Goal: Contribute content: Contribute content

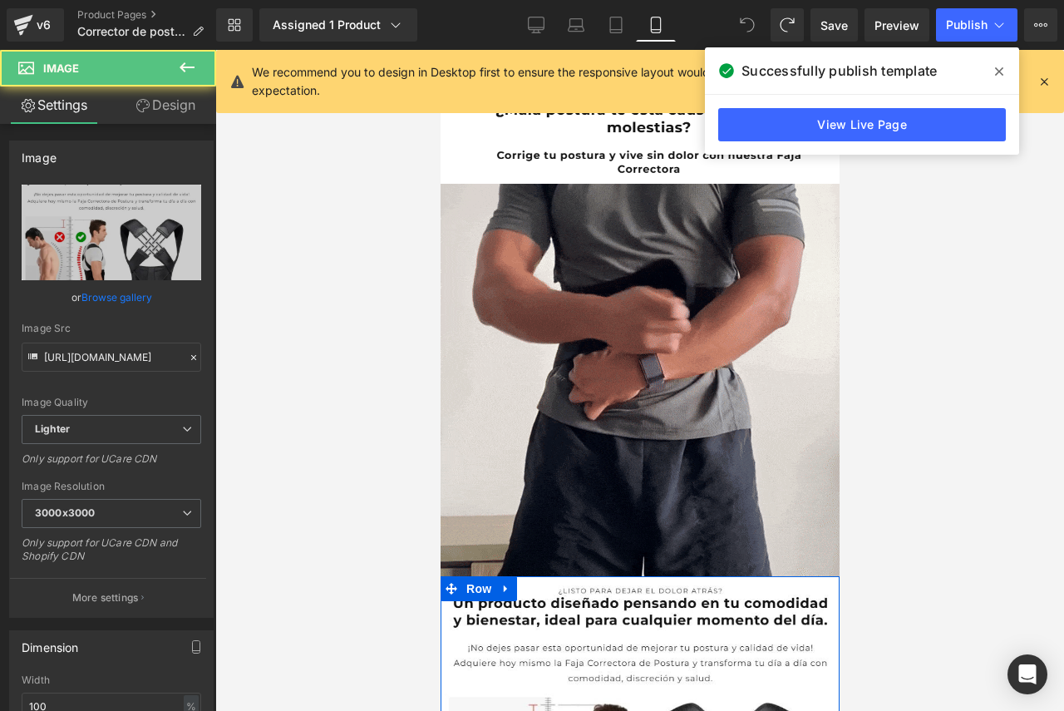
scroll to position [303, 0]
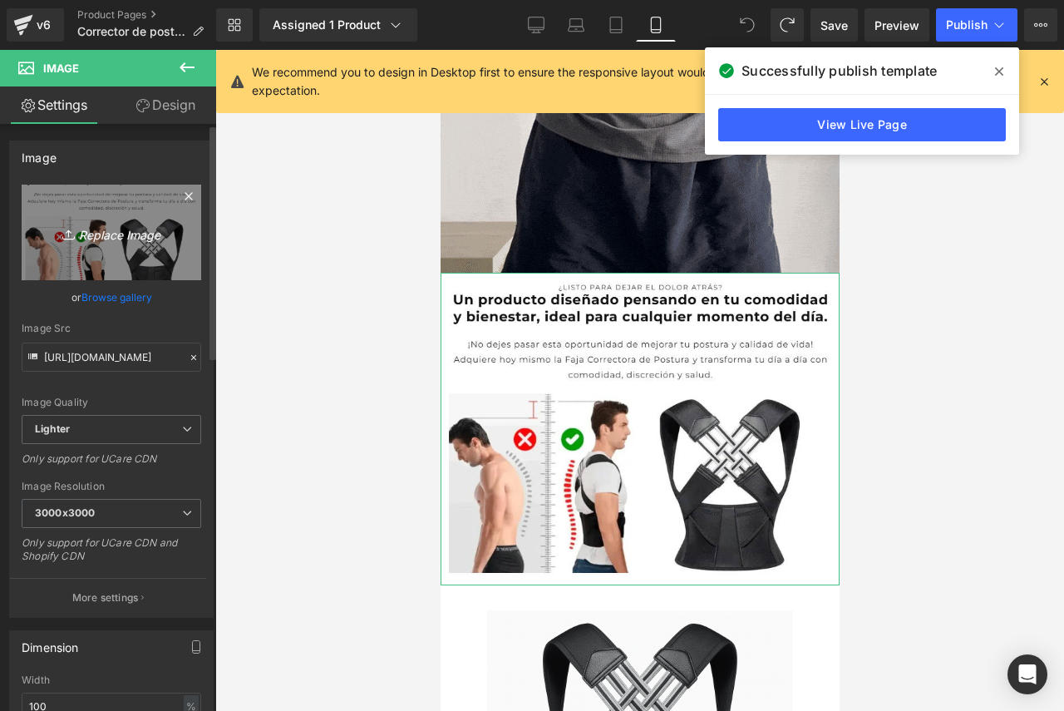
click at [128, 229] on icon "Replace Image" at bounding box center [111, 232] width 133 height 21
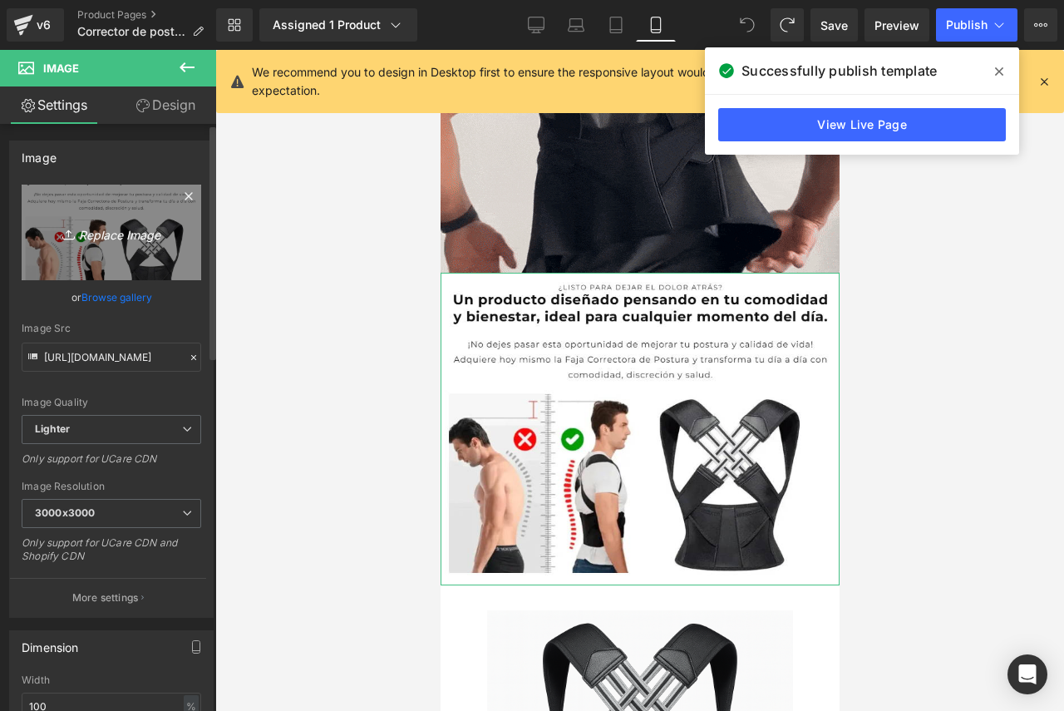
type input "C:\fakepath\Untitled design (4).png"
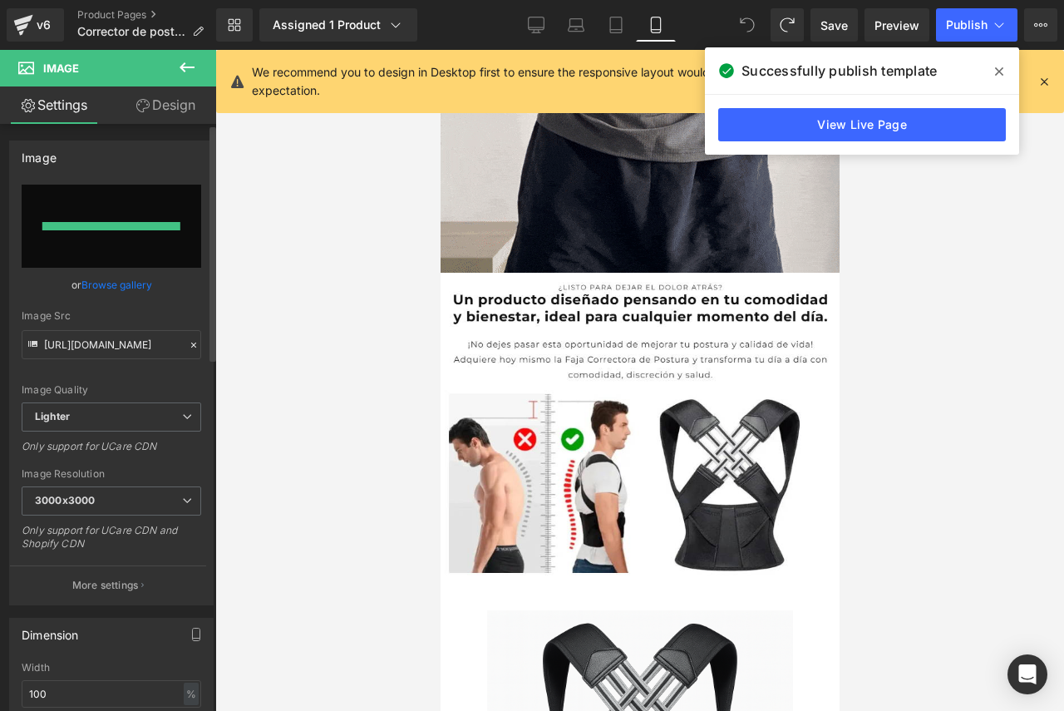
type input "[URL][DOMAIN_NAME]"
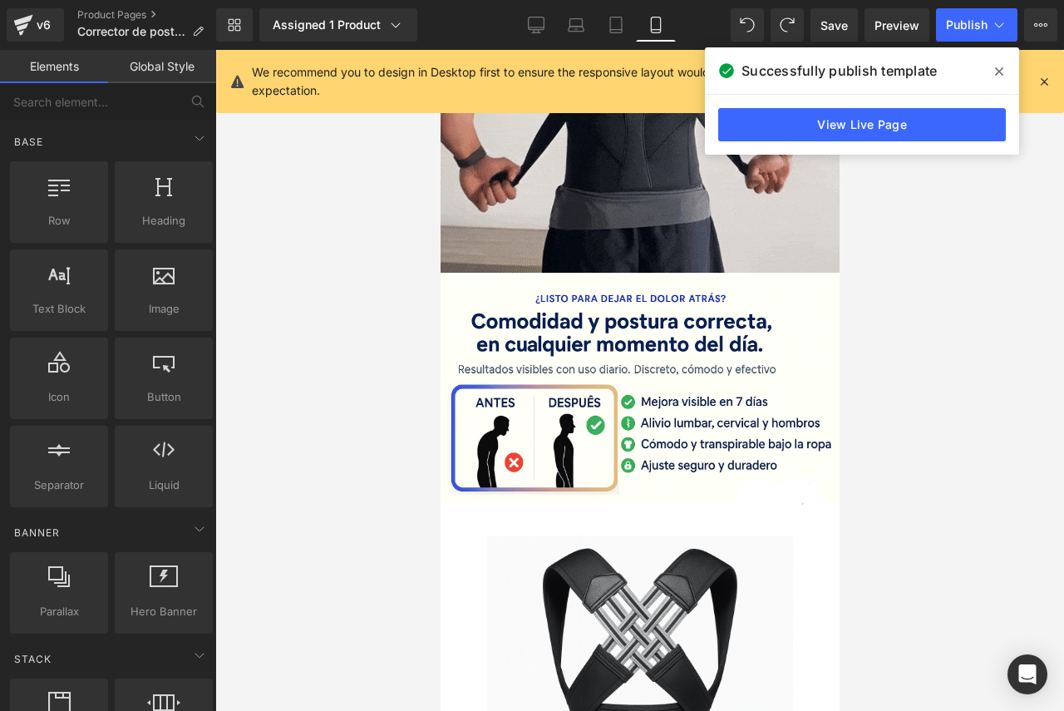
drag, startPoint x: 128, startPoint y: 229, endPoint x: 899, endPoint y: 402, distance: 790.4
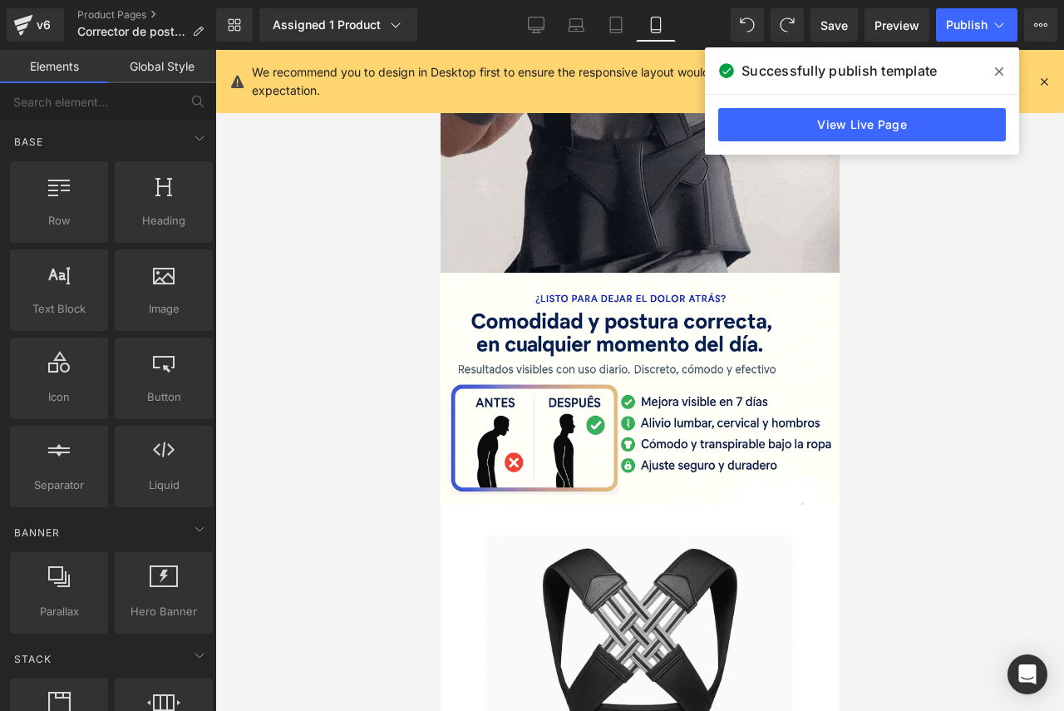
click at [899, 402] on div at bounding box center [639, 380] width 849 height 661
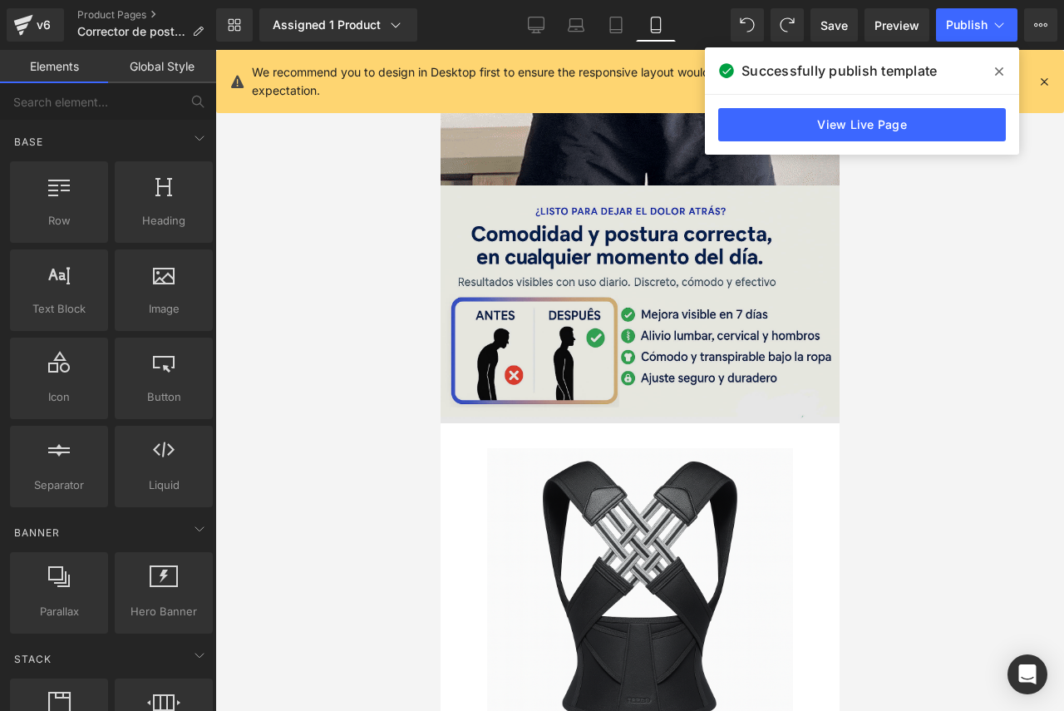
scroll to position [395, 0]
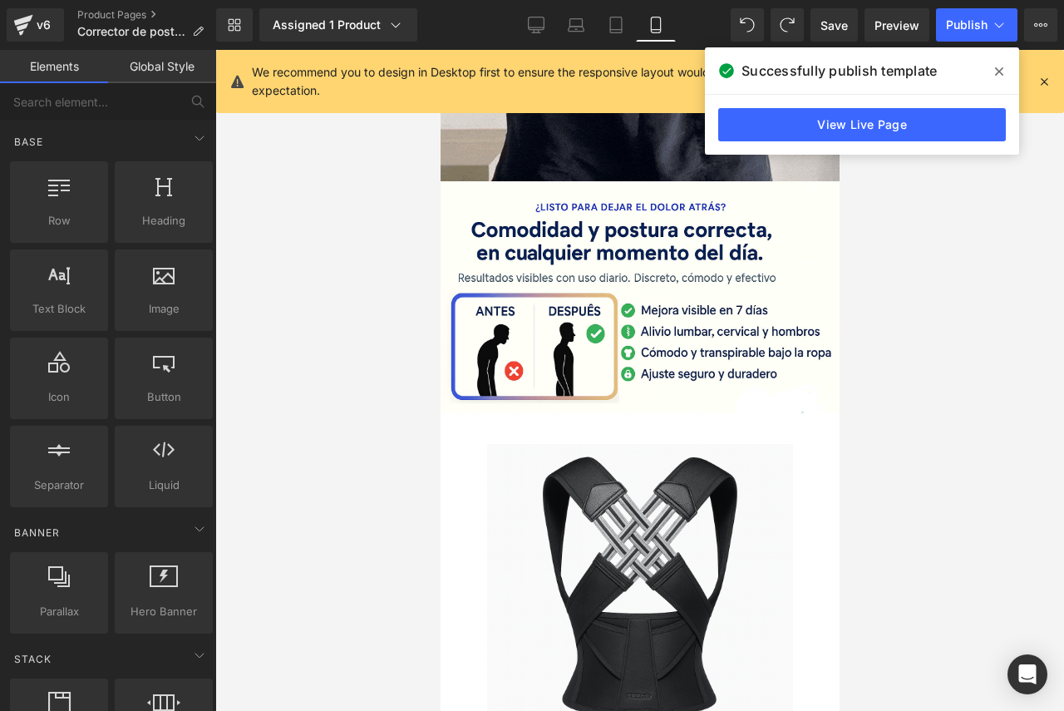
click at [939, 510] on div at bounding box center [639, 380] width 849 height 661
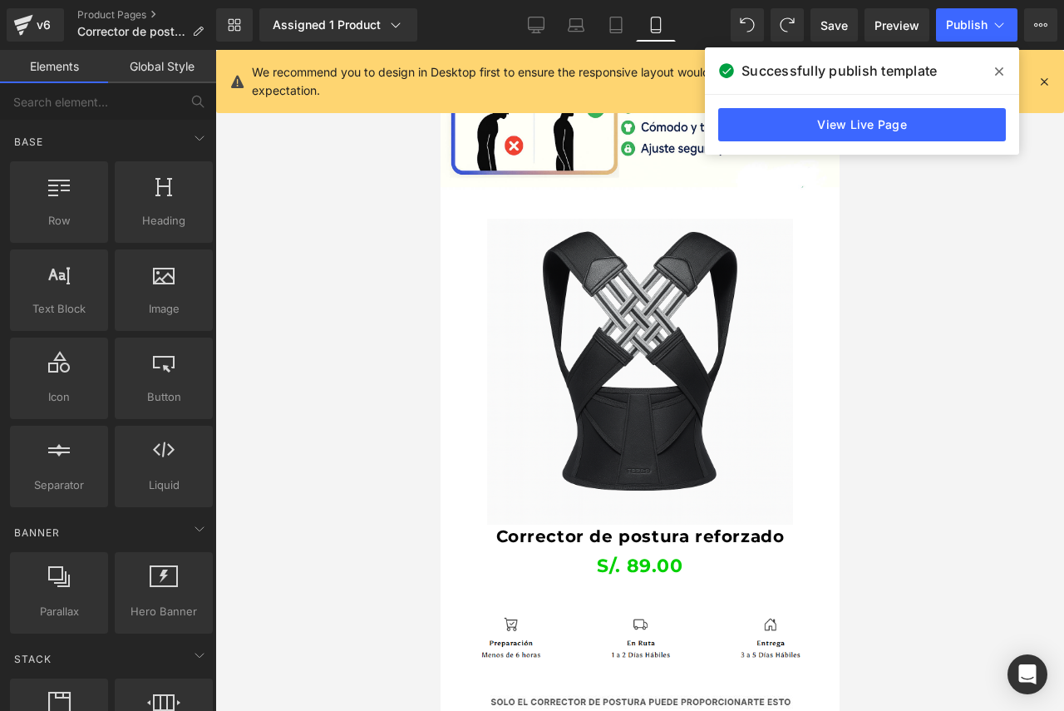
scroll to position [653, 0]
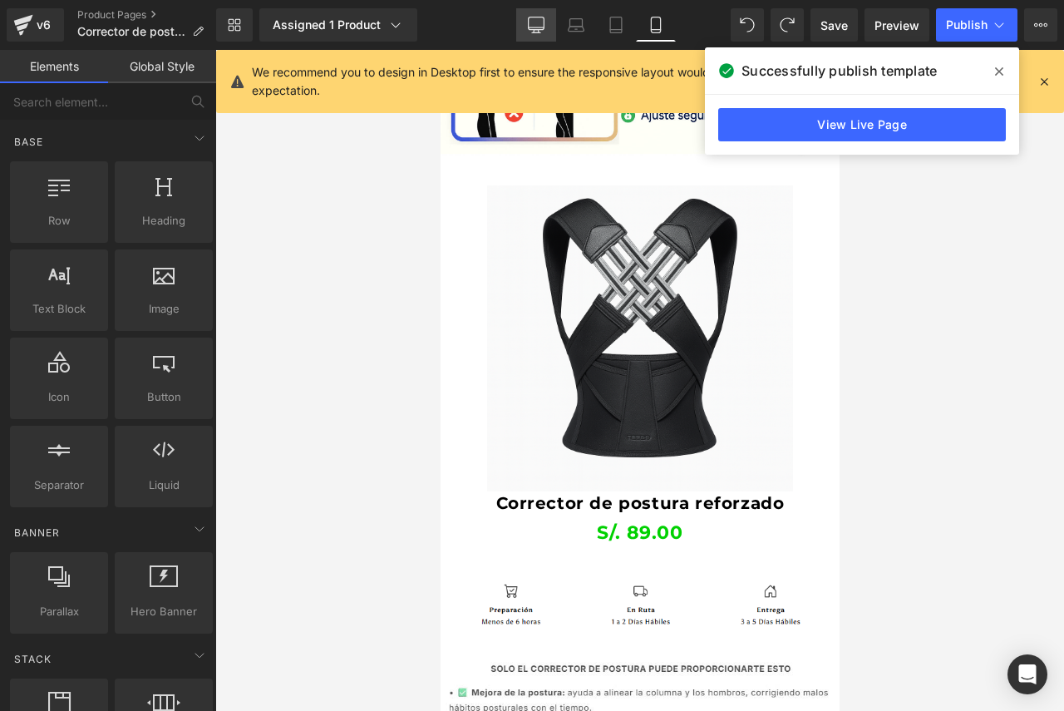
click at [532, 26] on icon at bounding box center [536, 25] width 17 height 17
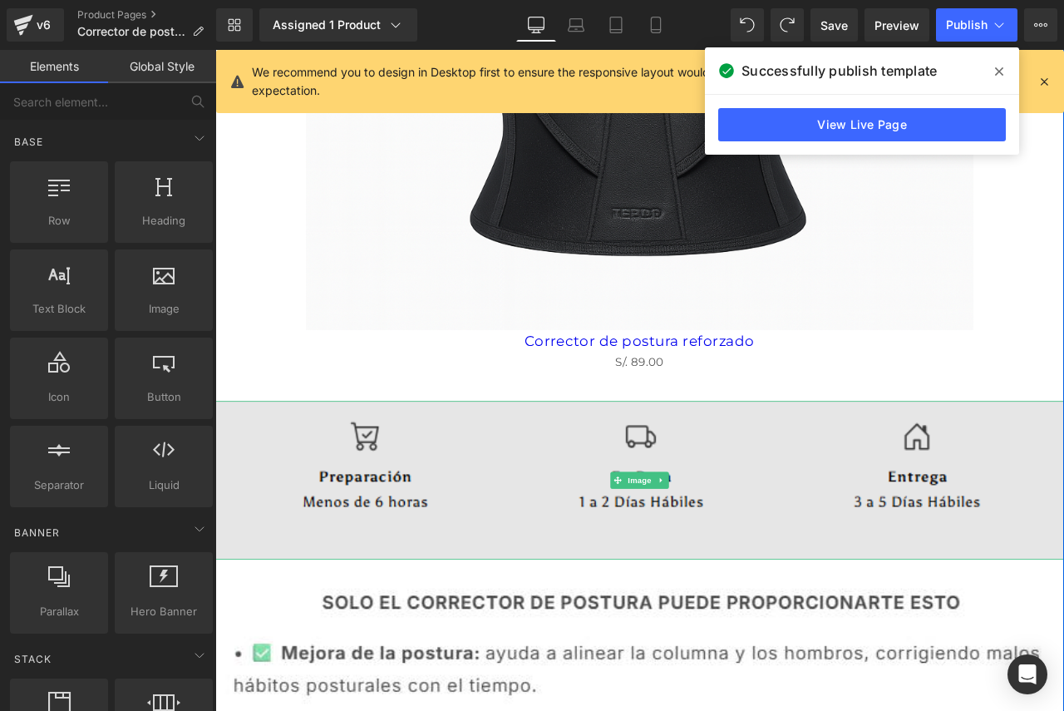
scroll to position [2440, 0]
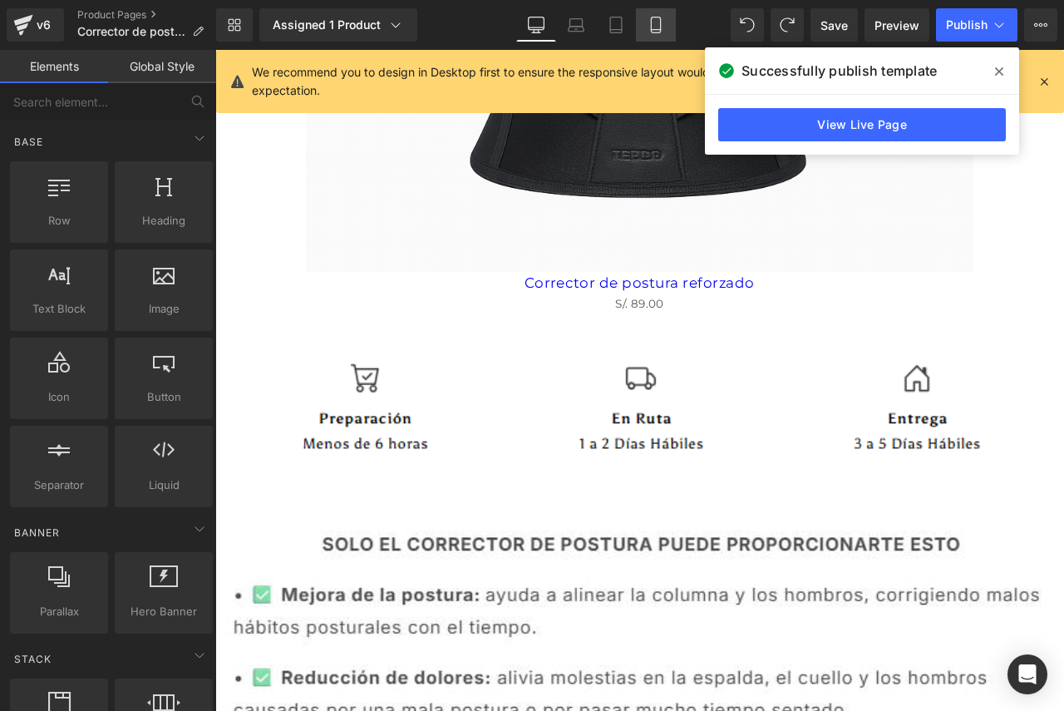
click at [657, 17] on icon at bounding box center [655, 25] width 9 height 16
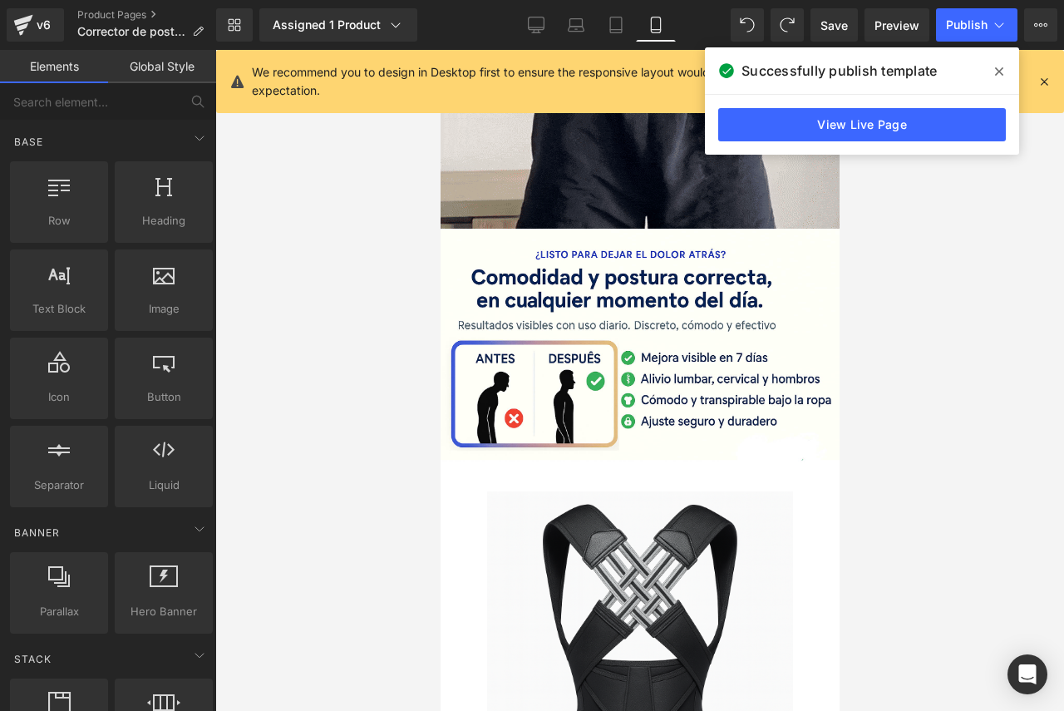
scroll to position [324, 0]
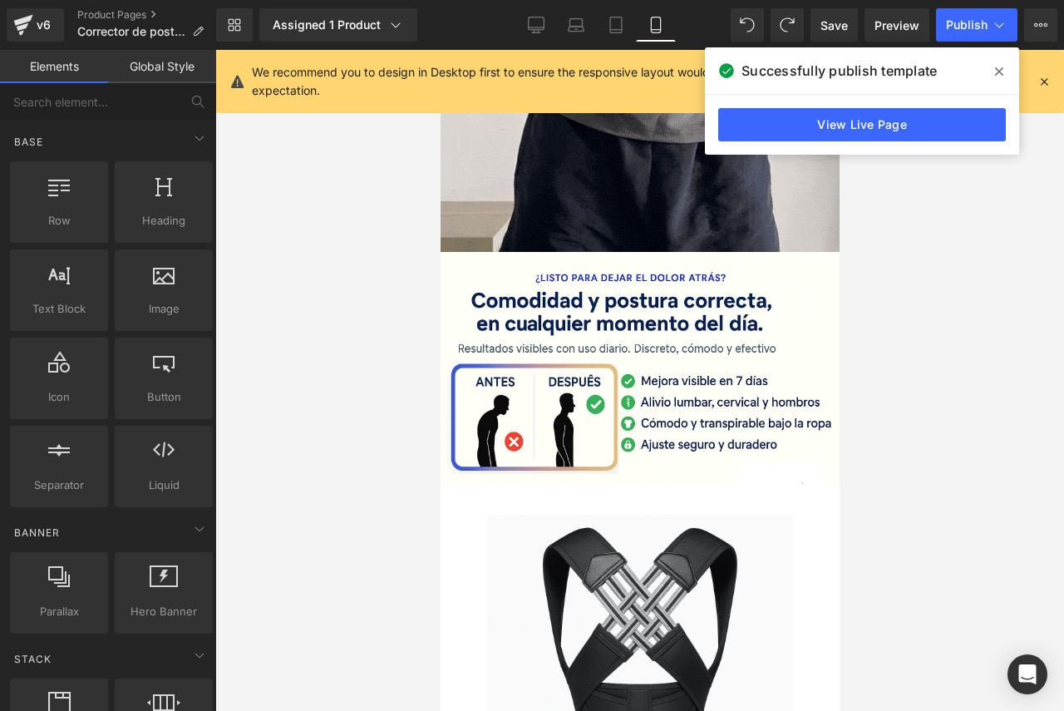
click at [1000, 66] on icon at bounding box center [999, 71] width 8 height 13
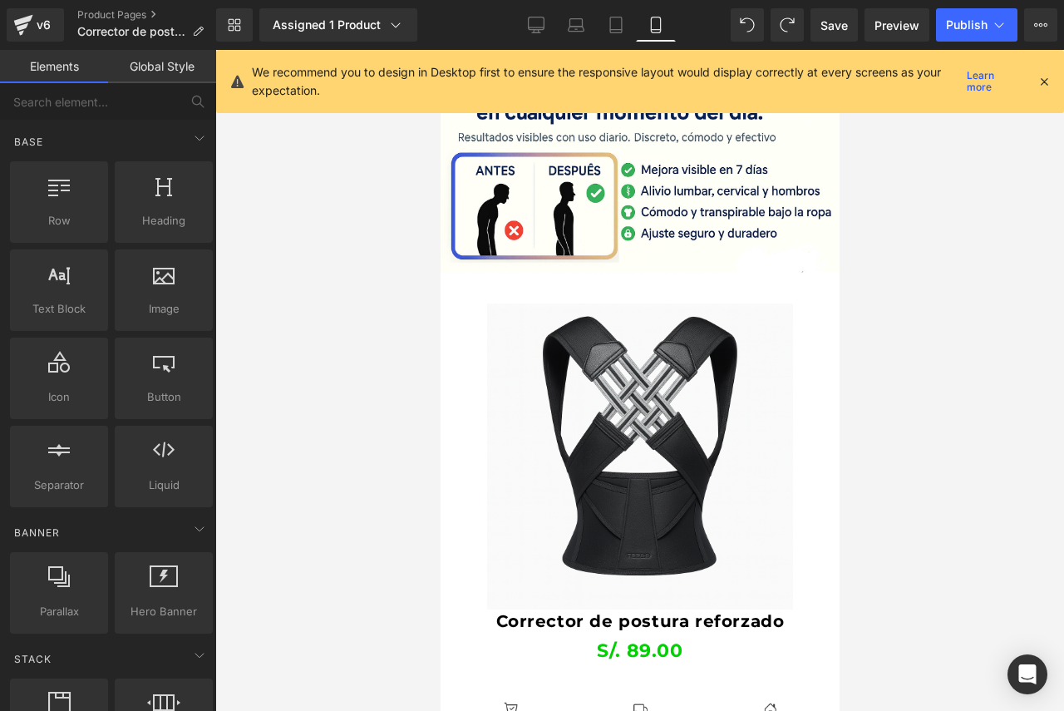
scroll to position [536, 0]
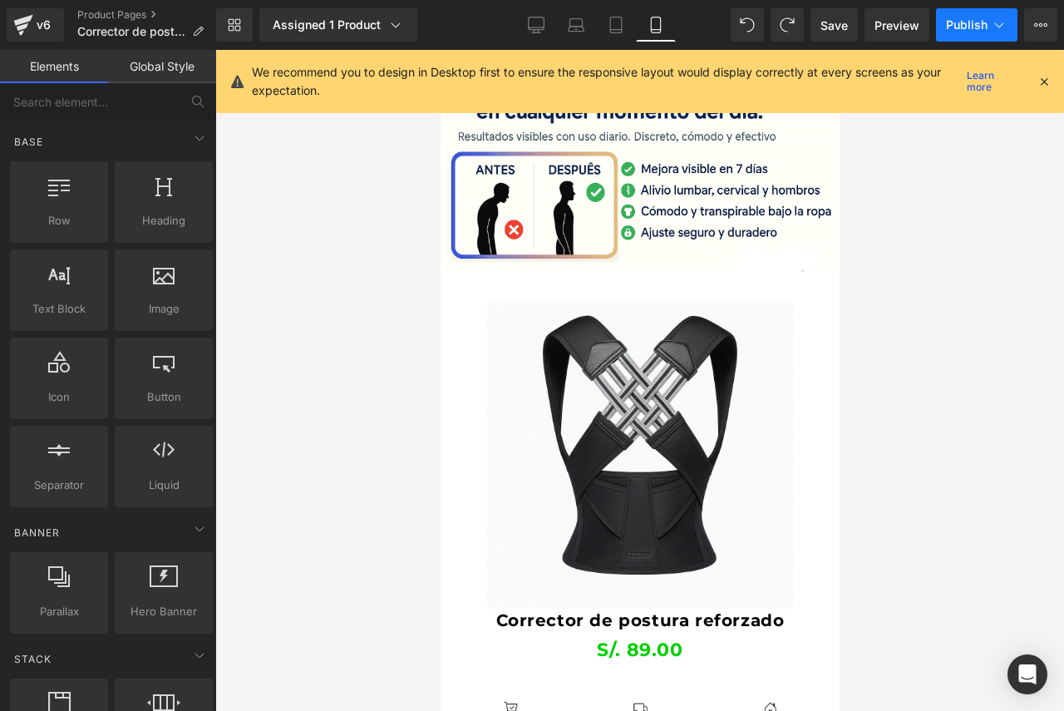
click at [959, 27] on span "Publish" at bounding box center [967, 24] width 42 height 13
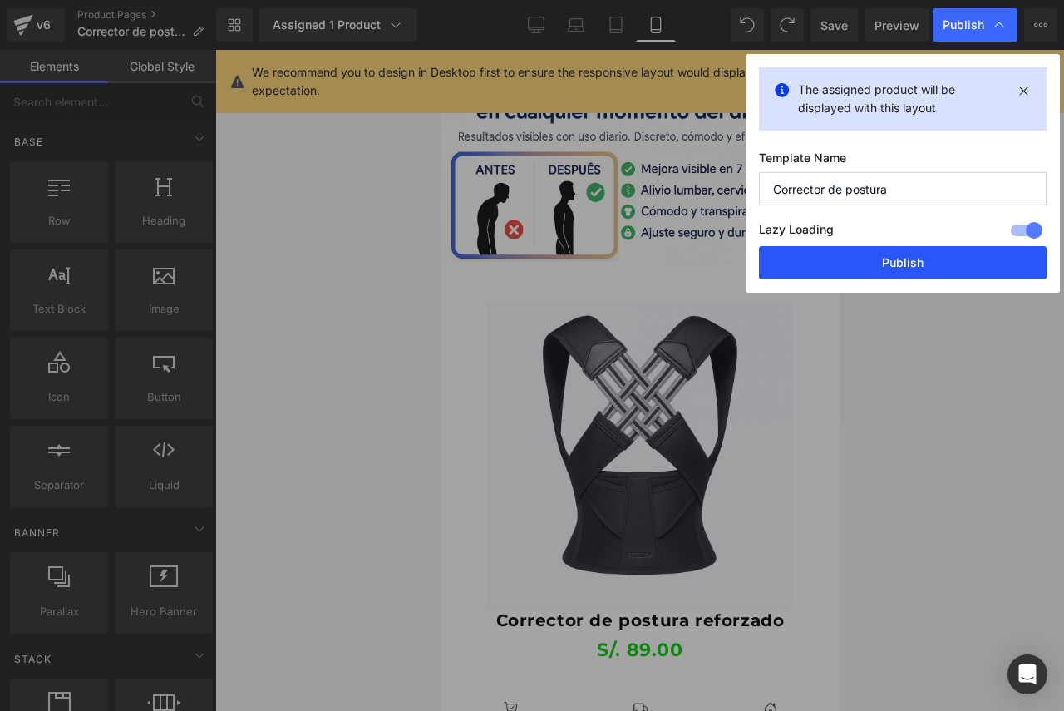
click at [930, 267] on button "Publish" at bounding box center [903, 262] width 288 height 33
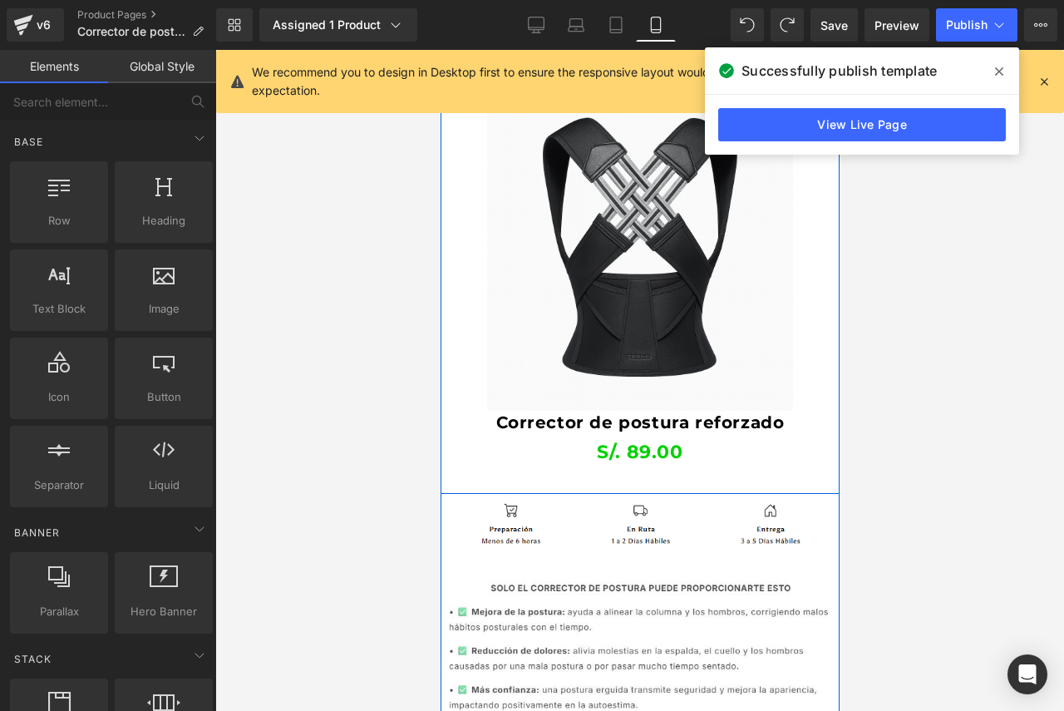
scroll to position [778, 0]
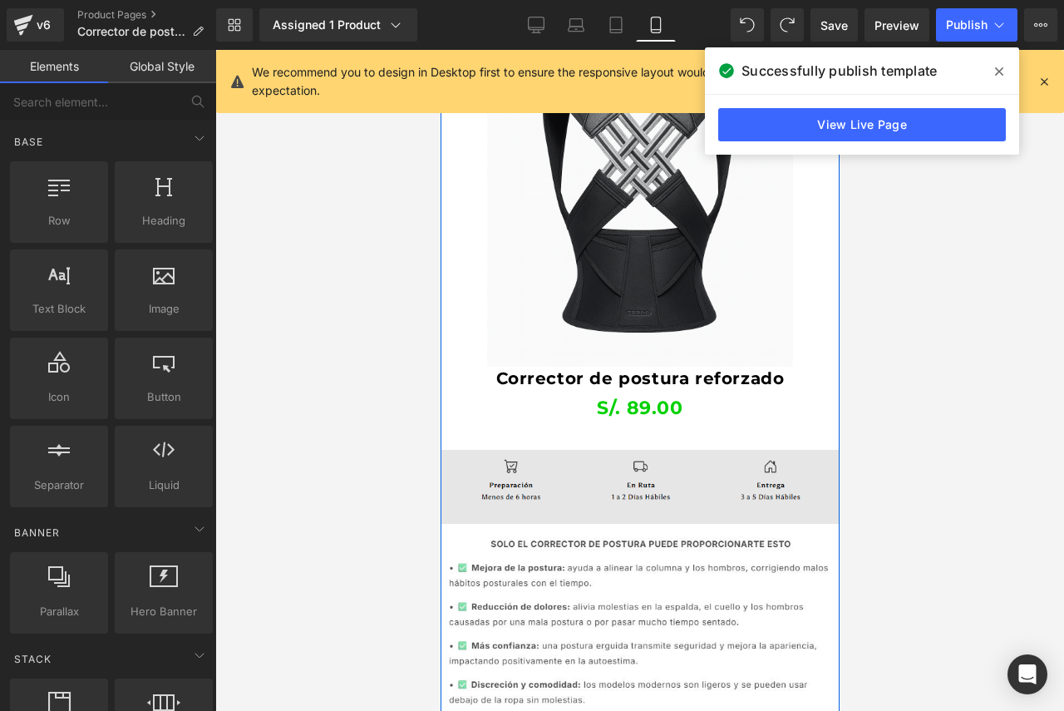
click at [607, 474] on img at bounding box center [639, 487] width 399 height 75
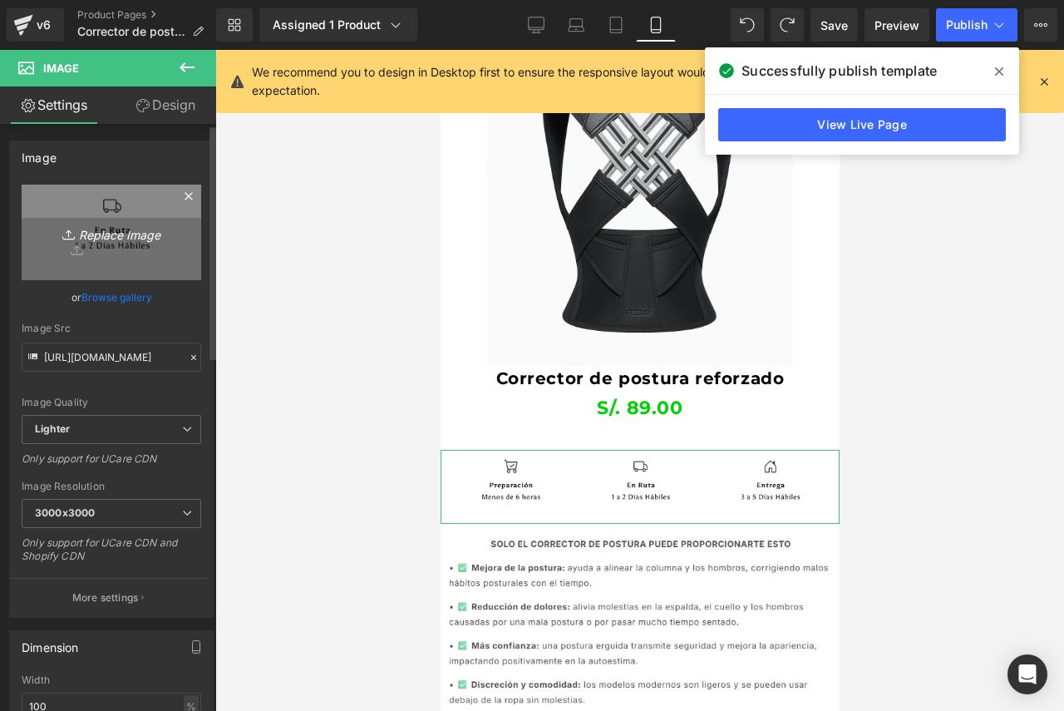
click at [120, 231] on icon "Replace Image" at bounding box center [111, 232] width 133 height 21
type input "C:\fakepath\envio_version_B_chips.png"
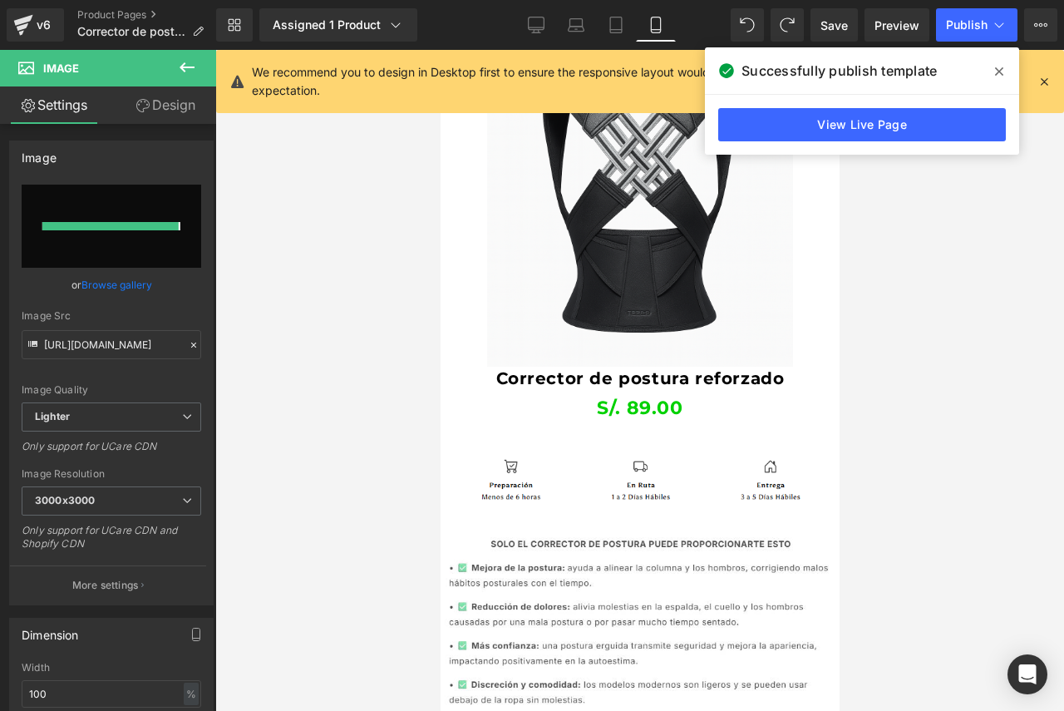
type input "[URL][DOMAIN_NAME]"
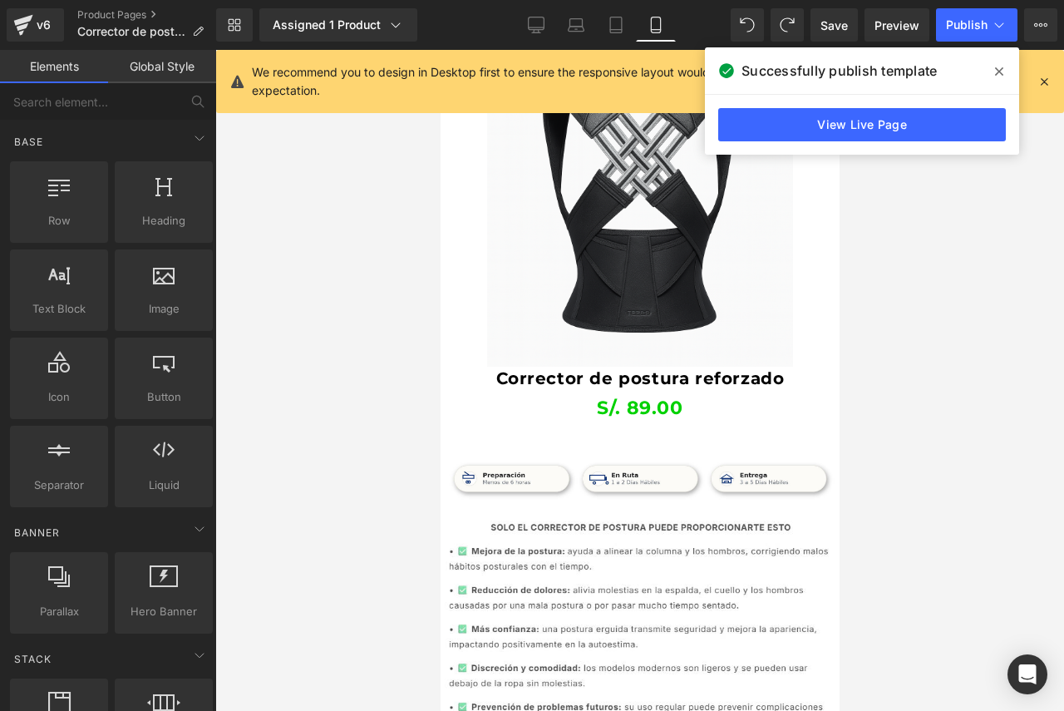
click at [868, 573] on div at bounding box center [639, 380] width 849 height 661
click at [976, 17] on button "Publish" at bounding box center [976, 24] width 81 height 33
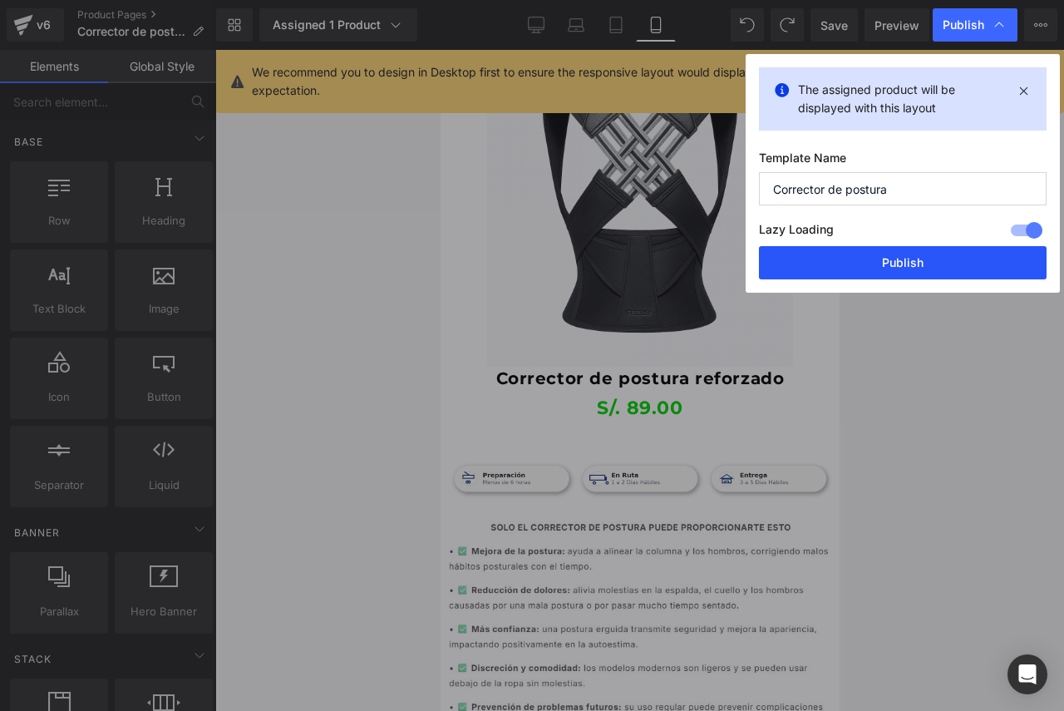
click at [942, 253] on button "Publish" at bounding box center [903, 262] width 288 height 33
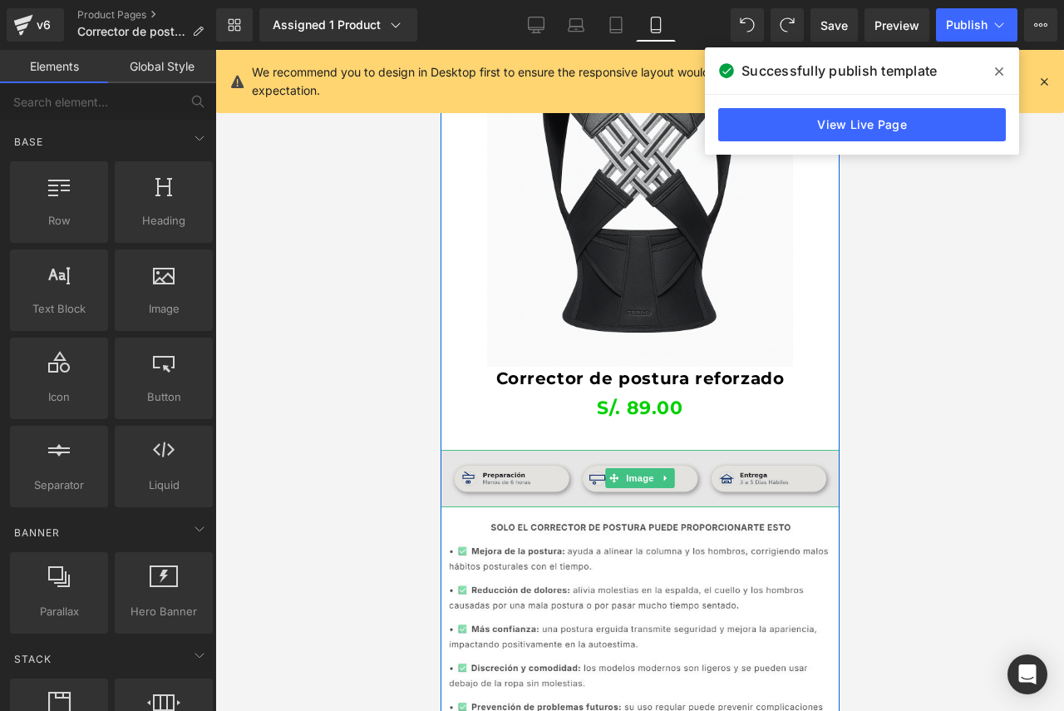
click at [572, 462] on img at bounding box center [639, 478] width 399 height 57
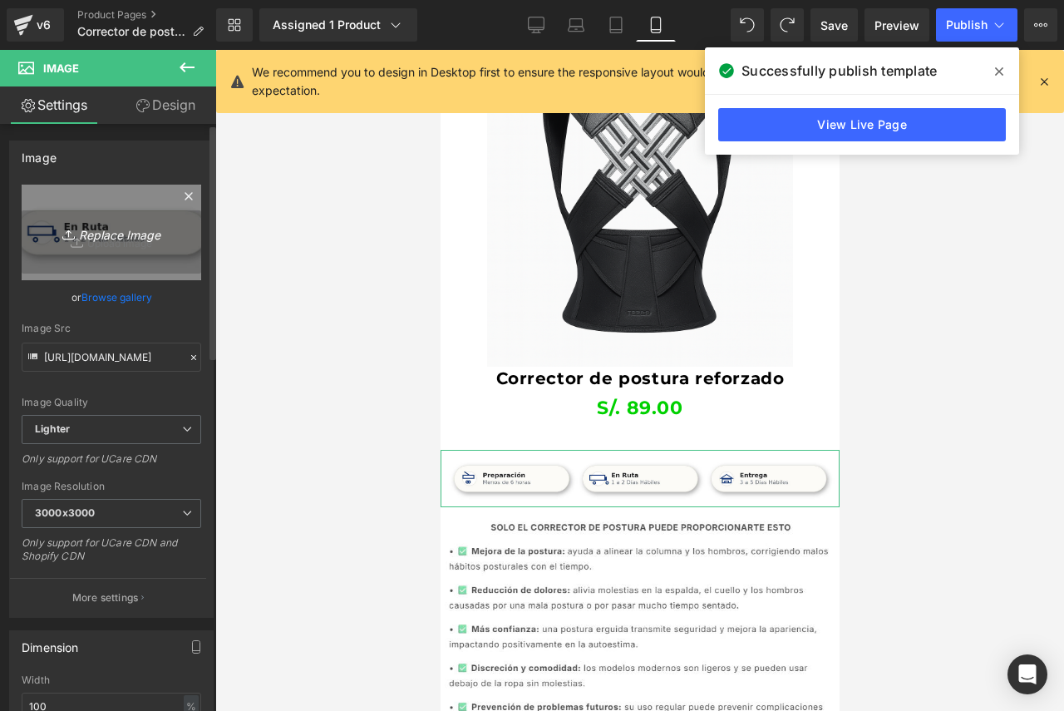
click at [96, 224] on icon "Replace Image" at bounding box center [111, 232] width 133 height 21
type input "C:\fakepath\envio_version_B_chips_green_mobile.png"
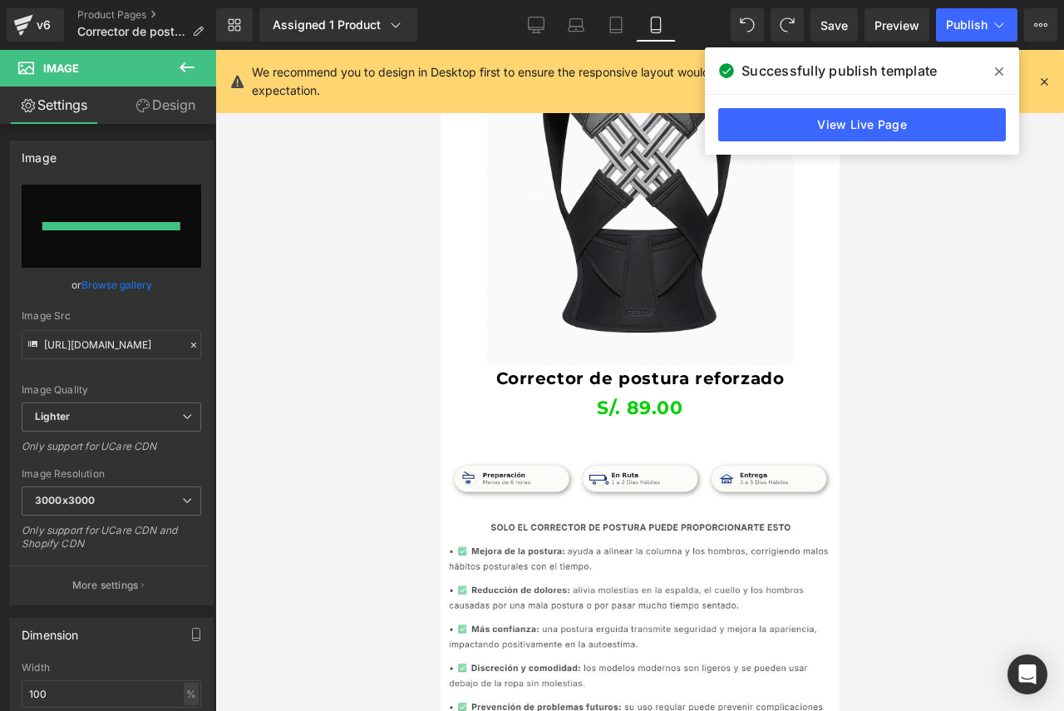
type input "[URL][DOMAIN_NAME]"
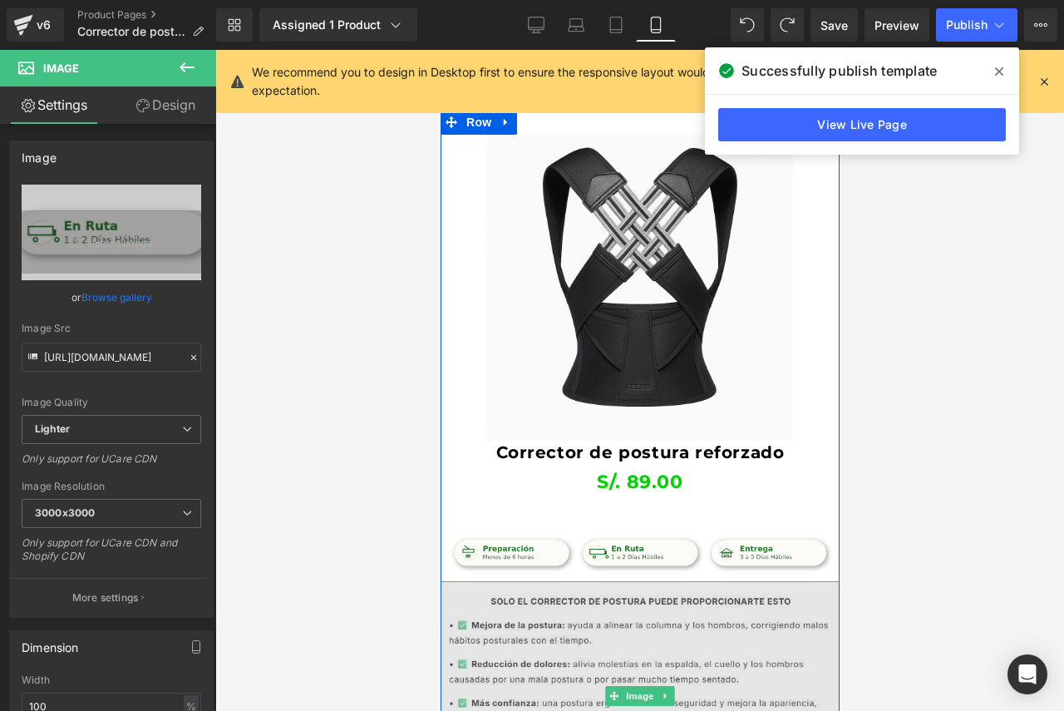
scroll to position [703, 0]
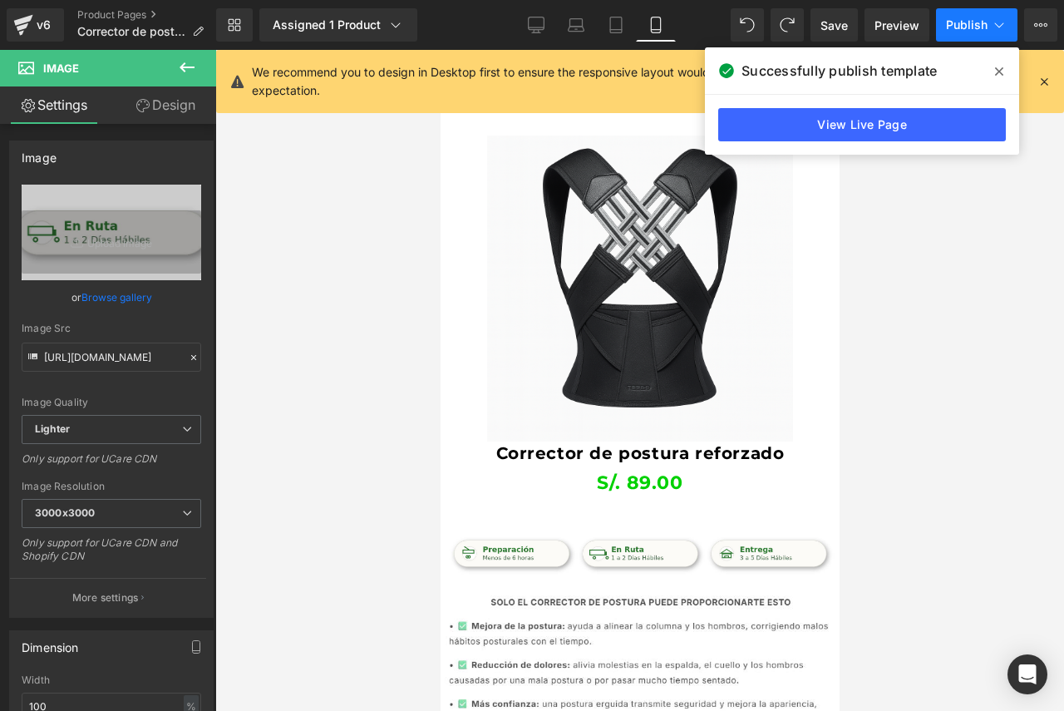
click at [972, 15] on button "Publish" at bounding box center [976, 24] width 81 height 33
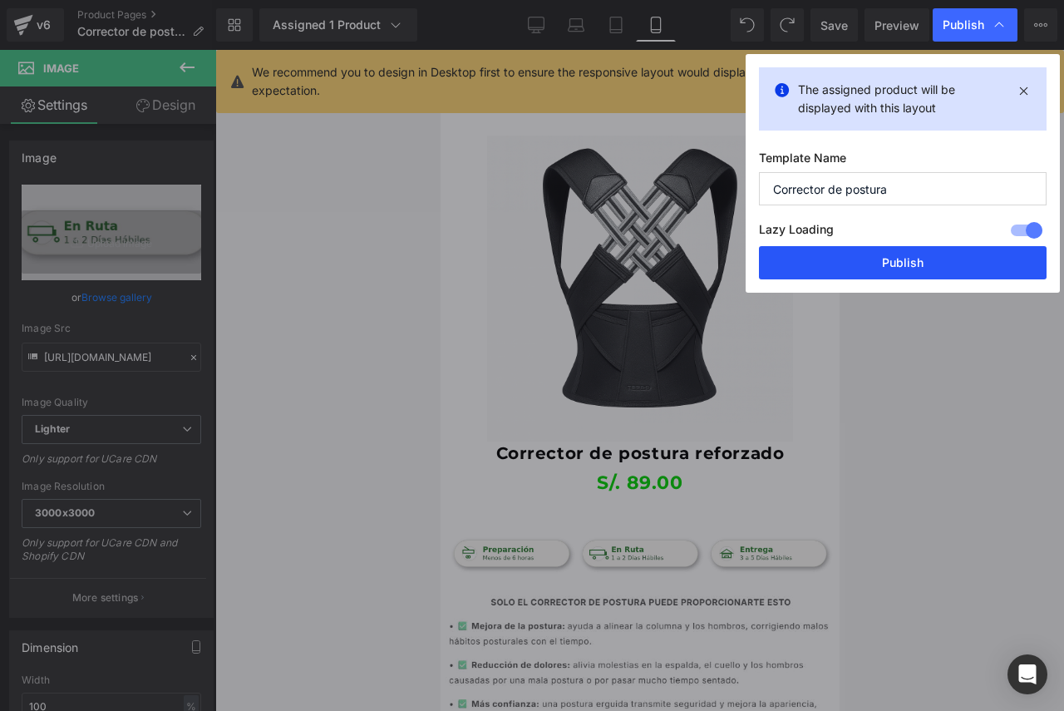
click at [937, 257] on button "Publish" at bounding box center [903, 262] width 288 height 33
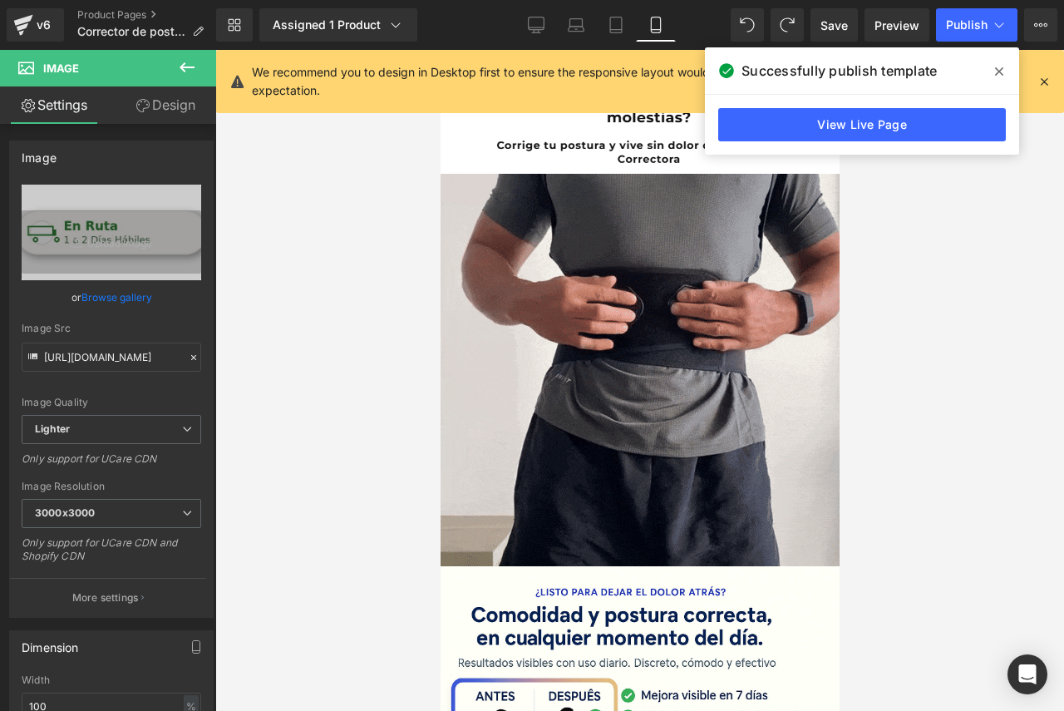
scroll to position [0, 0]
